Goal: Task Accomplishment & Management: Manage account settings

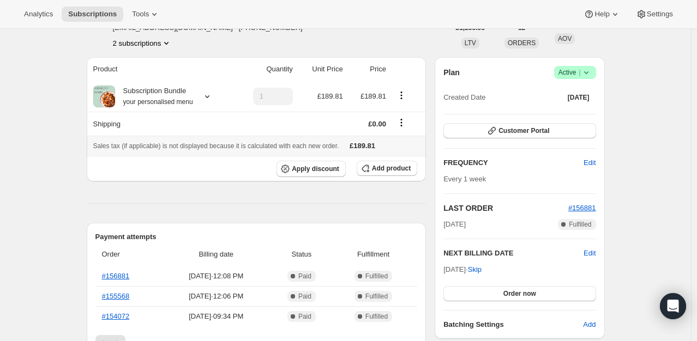
scroll to position [55, 0]
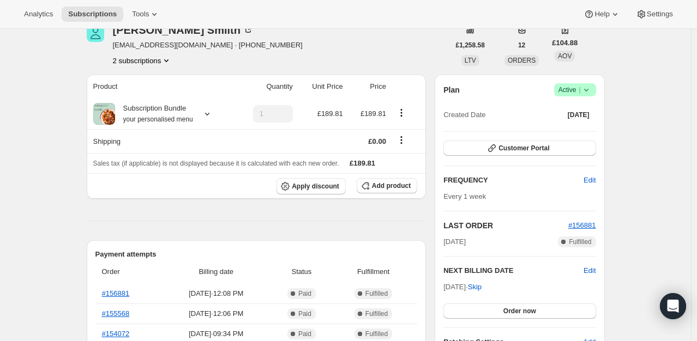
click at [586, 93] on icon at bounding box center [586, 90] width 11 height 11
click at [563, 129] on span "Cancel subscription" at bounding box center [579, 129] width 62 height 8
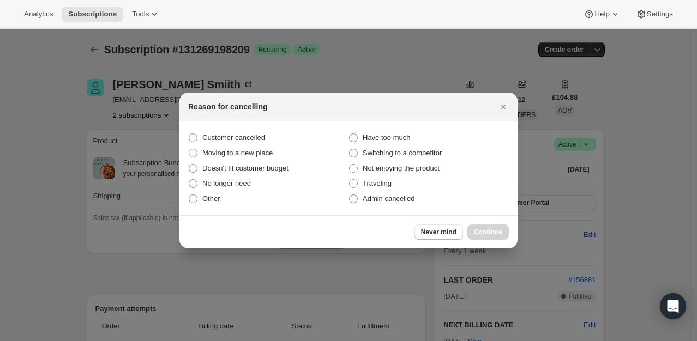
scroll to position [0, 0]
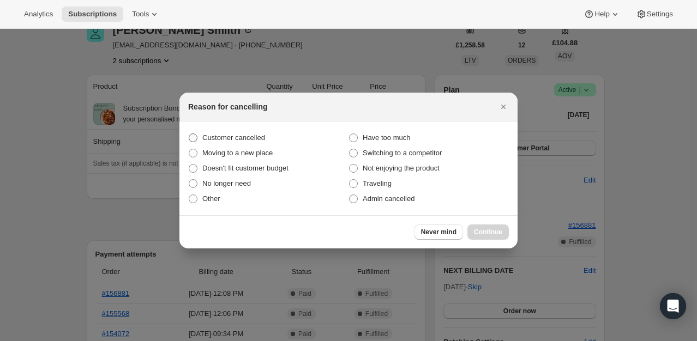
click at [191, 136] on span ":rbh:" at bounding box center [193, 138] width 9 height 9
click at [189, 134] on input "Customer cancelled" at bounding box center [189, 134] width 1 height 1
radio input "true"
click at [483, 235] on span "Continue" at bounding box center [488, 232] width 28 height 9
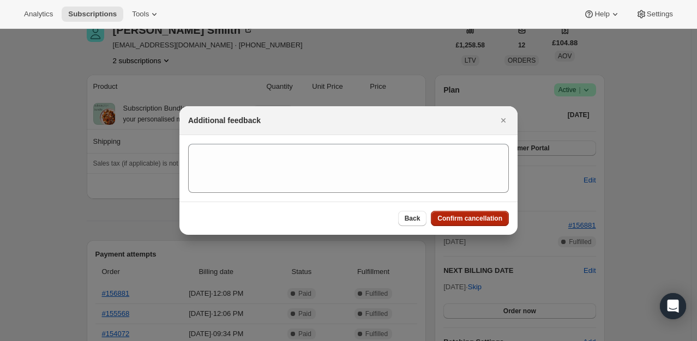
click at [480, 222] on span "Confirm cancellation" at bounding box center [469, 218] width 65 height 9
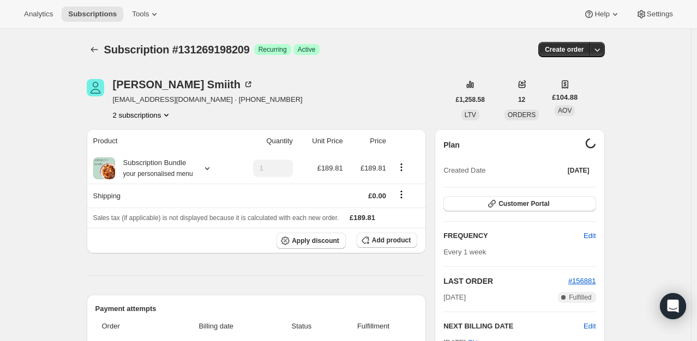
scroll to position [55, 0]
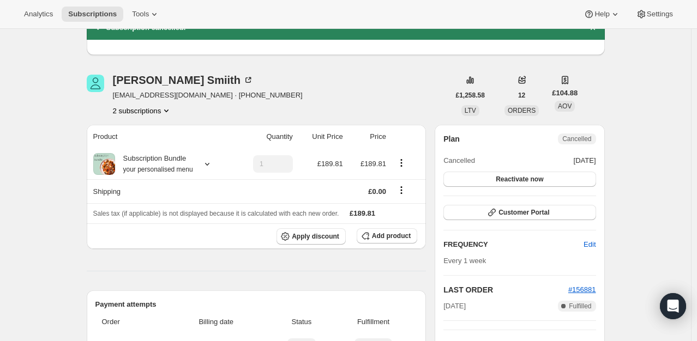
click at [160, 108] on button "2 subscriptions" at bounding box center [142, 110] width 59 height 11
click at [135, 150] on span "131269198209 Info Current" at bounding box center [146, 149] width 80 height 8
click at [369, 80] on div "[PERSON_NAME] [EMAIL_ADDRESS][DOMAIN_NAME] · [PHONE_NUMBER] 2 subscriptions" at bounding box center [268, 95] width 363 height 41
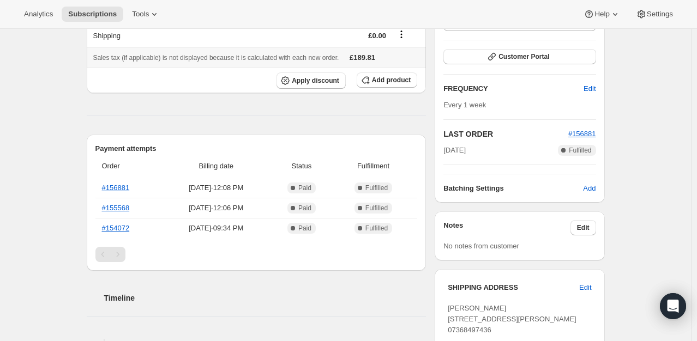
scroll to position [218, 0]
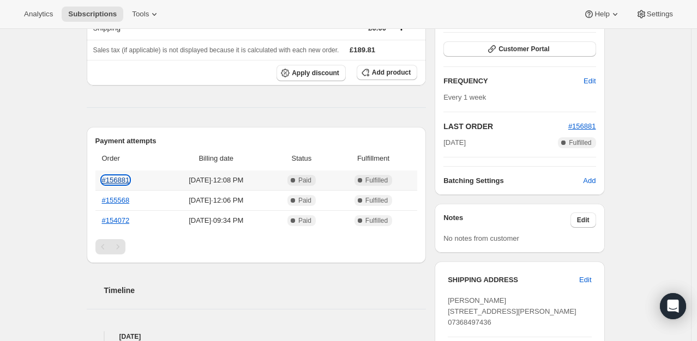
click at [111, 184] on link "#156881" at bounding box center [116, 180] width 28 height 8
